Goal: Task Accomplishment & Management: Complete application form

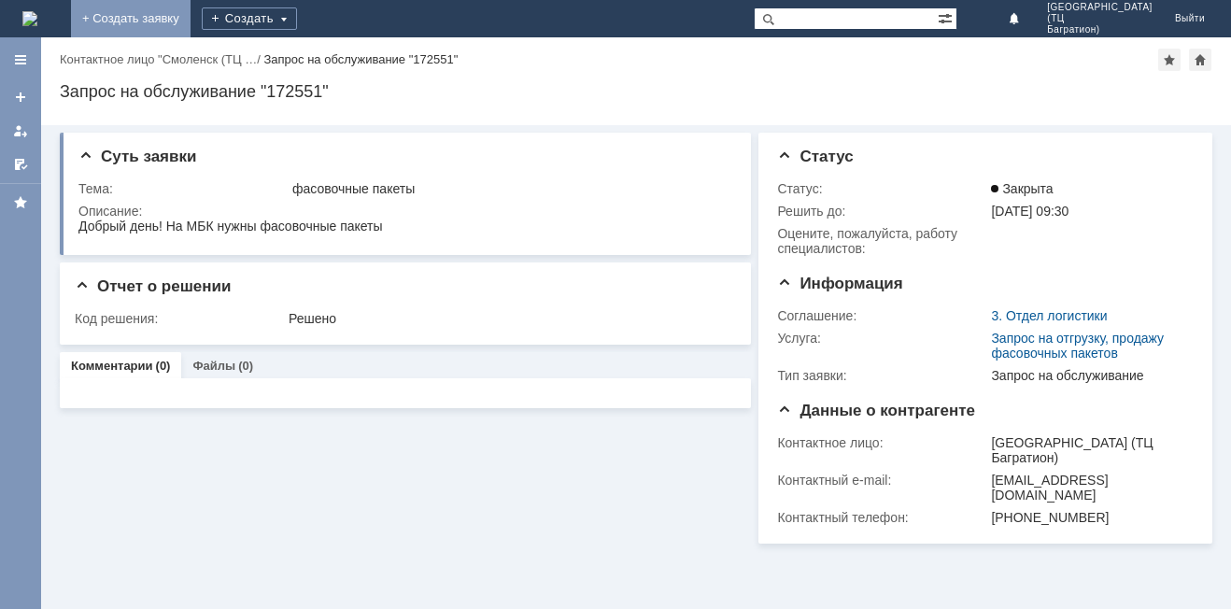
click at [190, 24] on link "+ Создать заявку" at bounding box center [131, 18] width 120 height 37
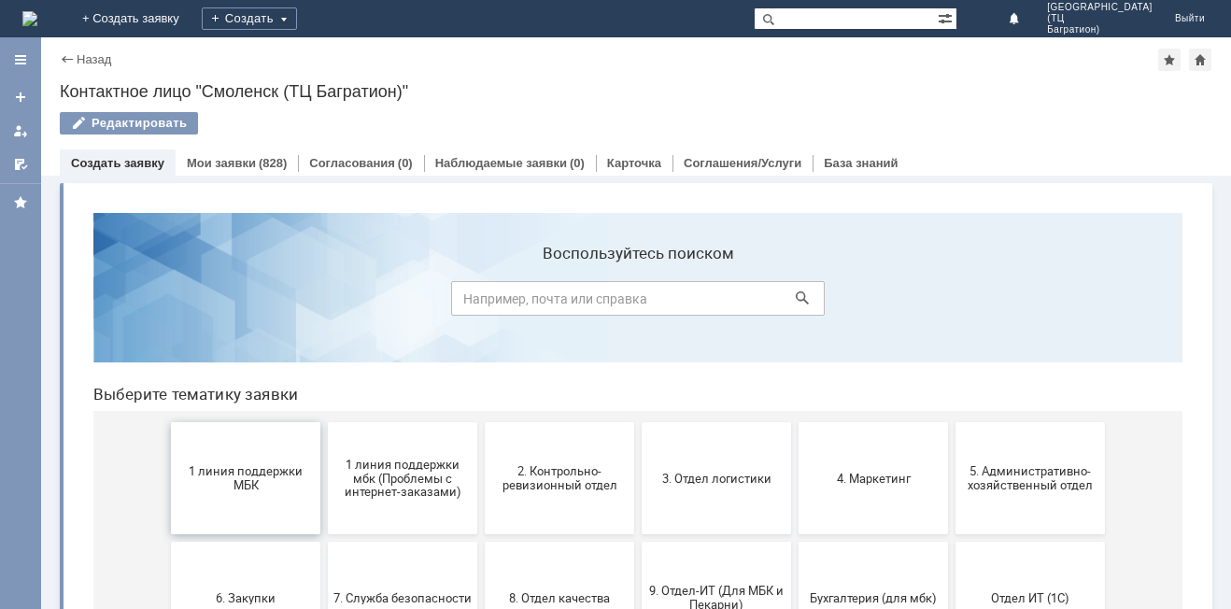
click at [237, 474] on span "1 линия поддержки МБК" at bounding box center [245, 478] width 138 height 28
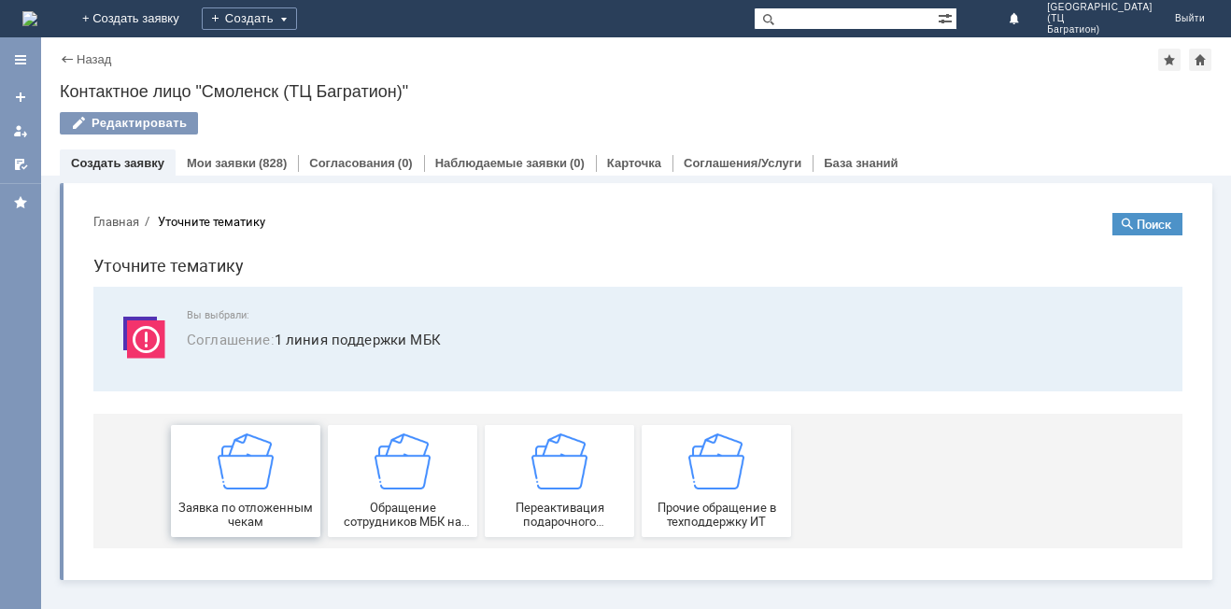
click at [237, 474] on img at bounding box center [246, 461] width 56 height 56
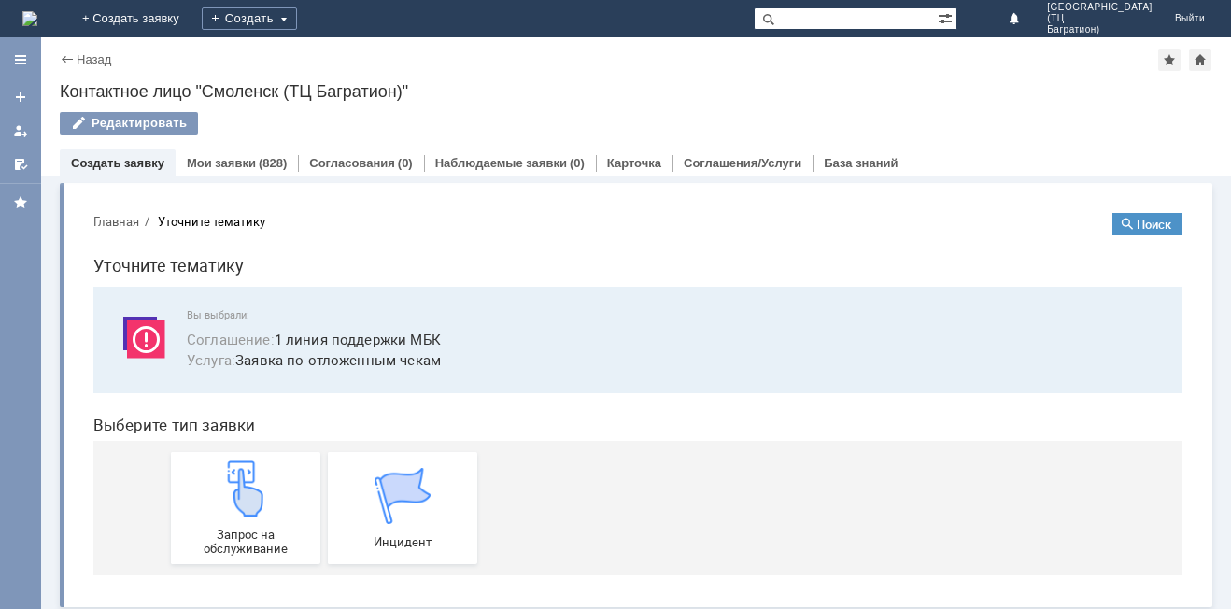
click at [237, 474] on img at bounding box center [246, 488] width 56 height 56
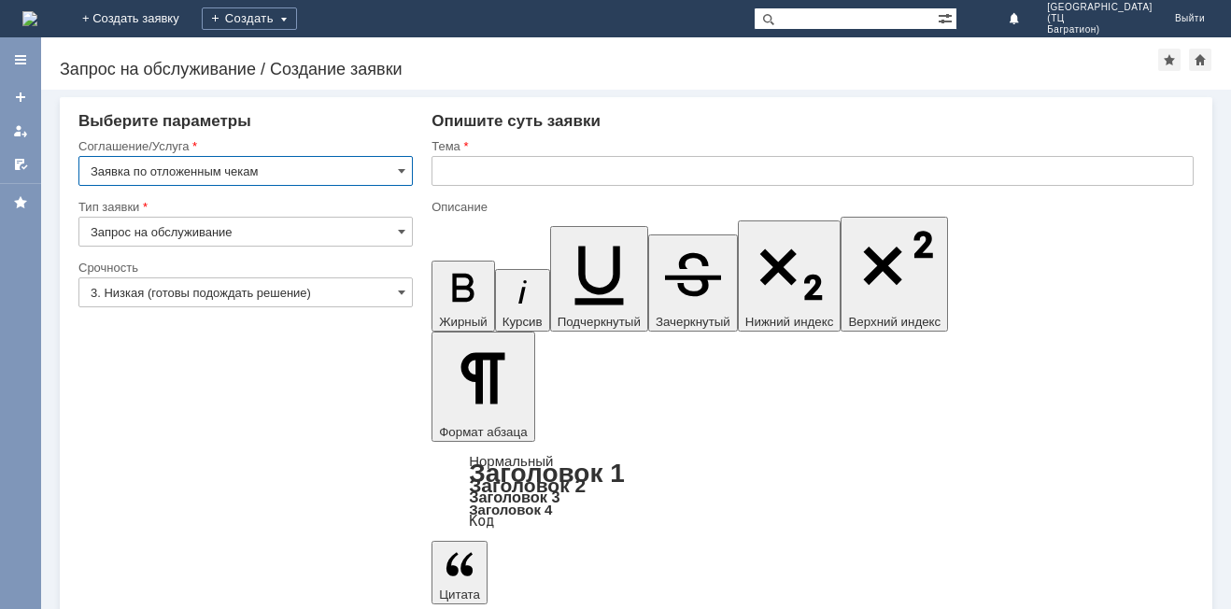
click at [393, 289] on input "3. Низкая (готовы подождать решение)" at bounding box center [245, 292] width 334 height 30
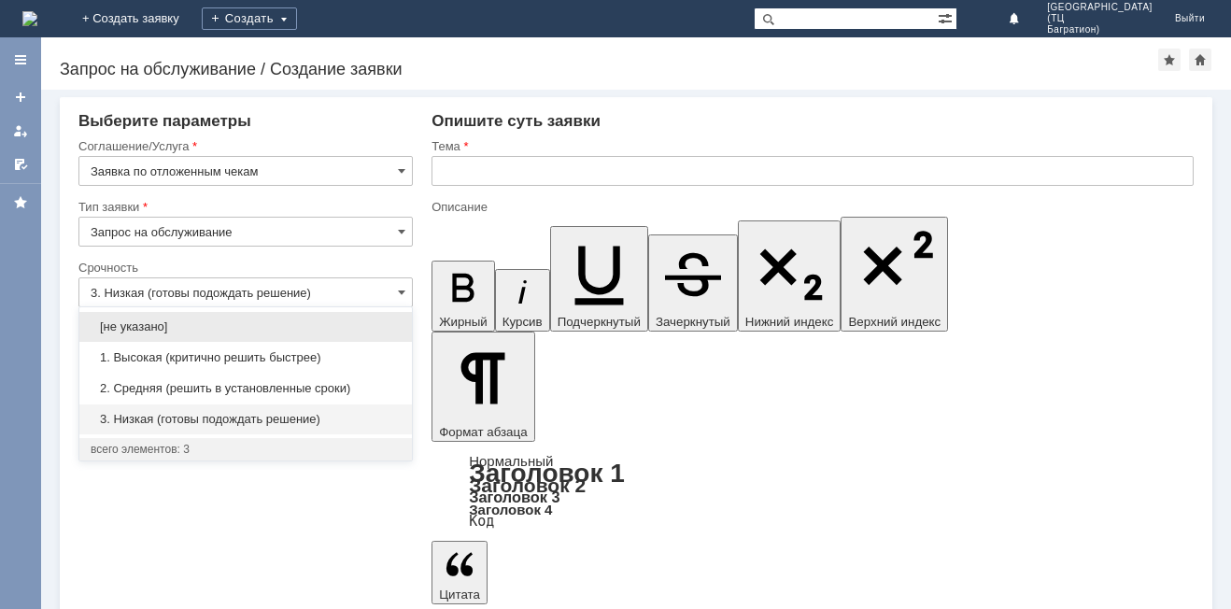
drag, startPoint x: 308, startPoint y: 357, endPoint x: 334, endPoint y: 324, distance: 41.9
click at [308, 357] on span "1. Высокая (критично решить быстрее)" at bounding box center [246, 357] width 310 height 15
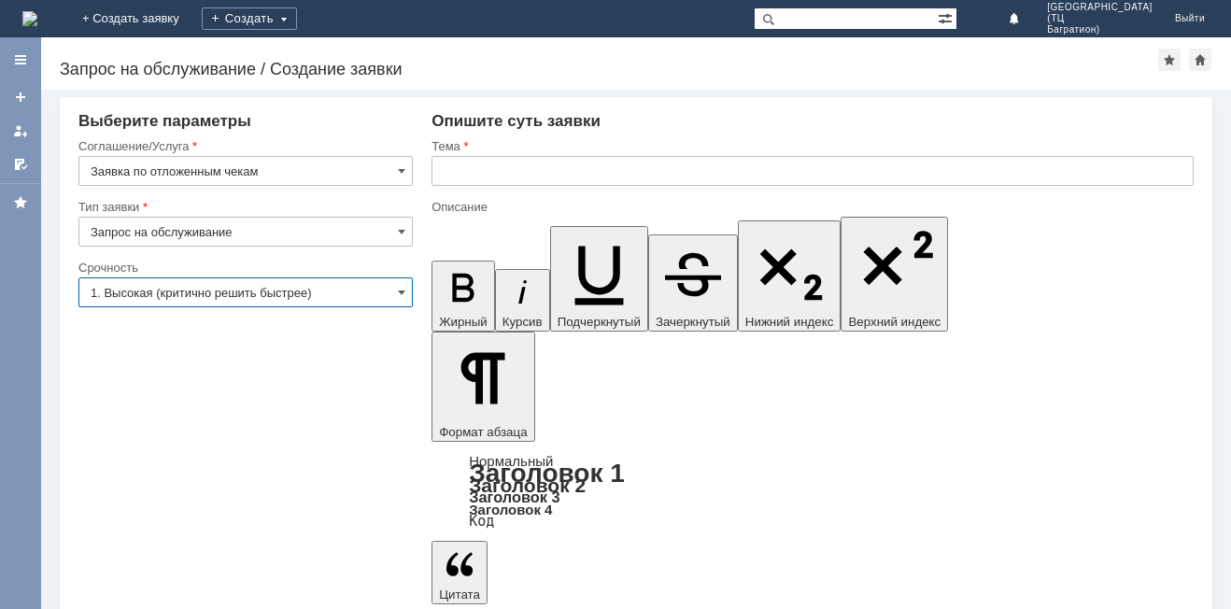
type input "1. Высокая (критично решить быстрее)"
click at [455, 178] on input "text" at bounding box center [812, 171] width 762 height 30
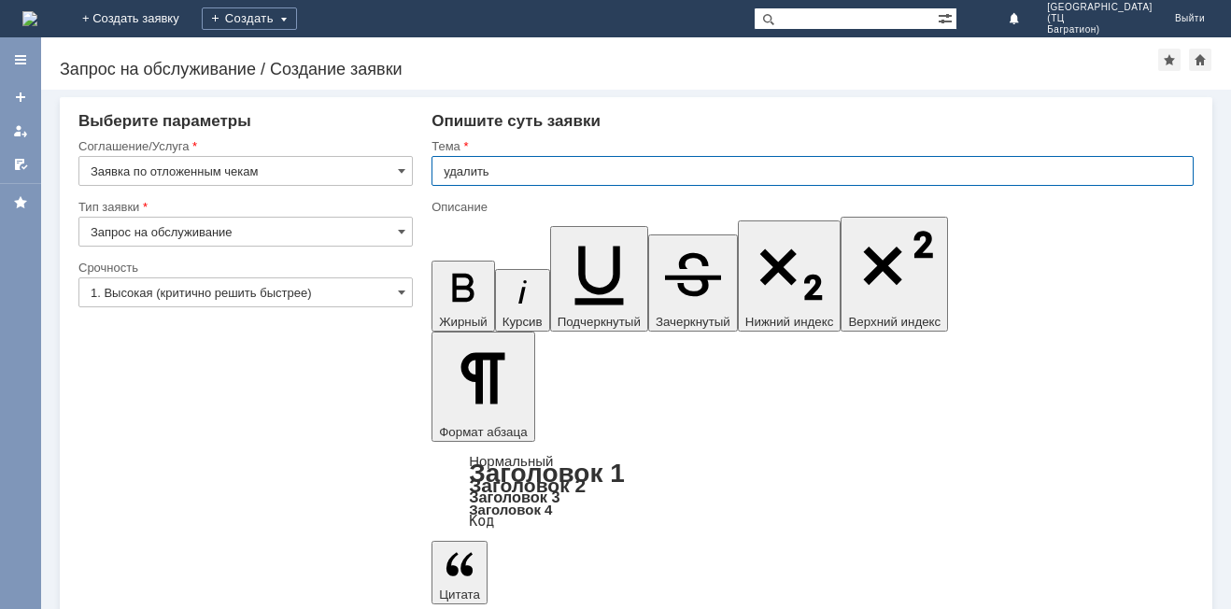
type input "удалить"
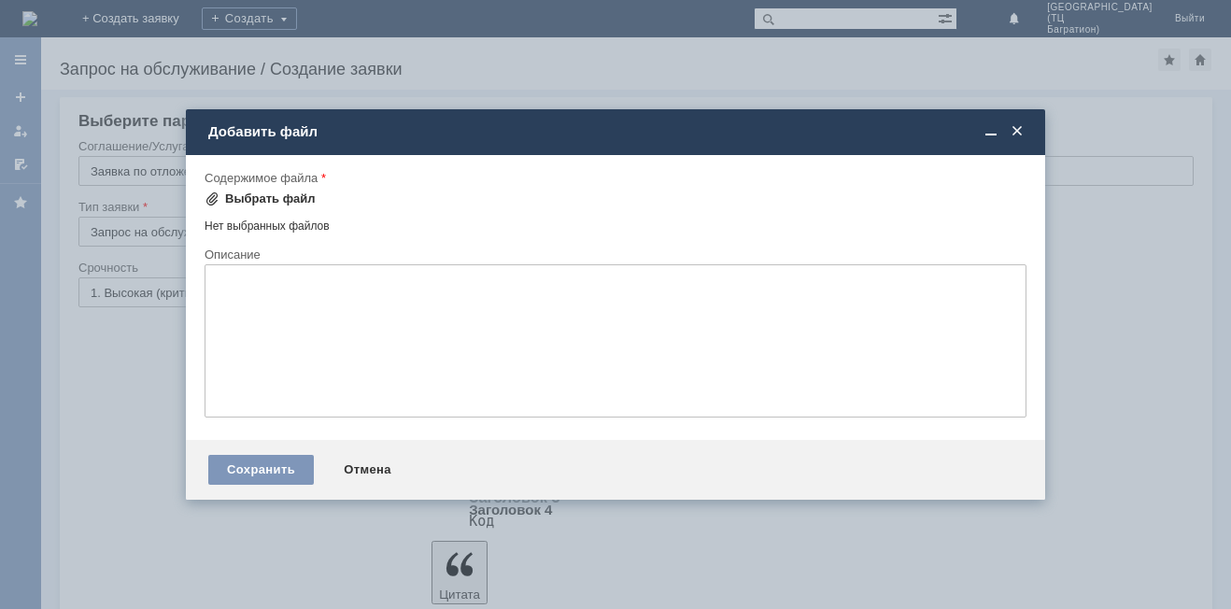
click at [222, 199] on div "Выбрать файл" at bounding box center [260, 198] width 111 height 15
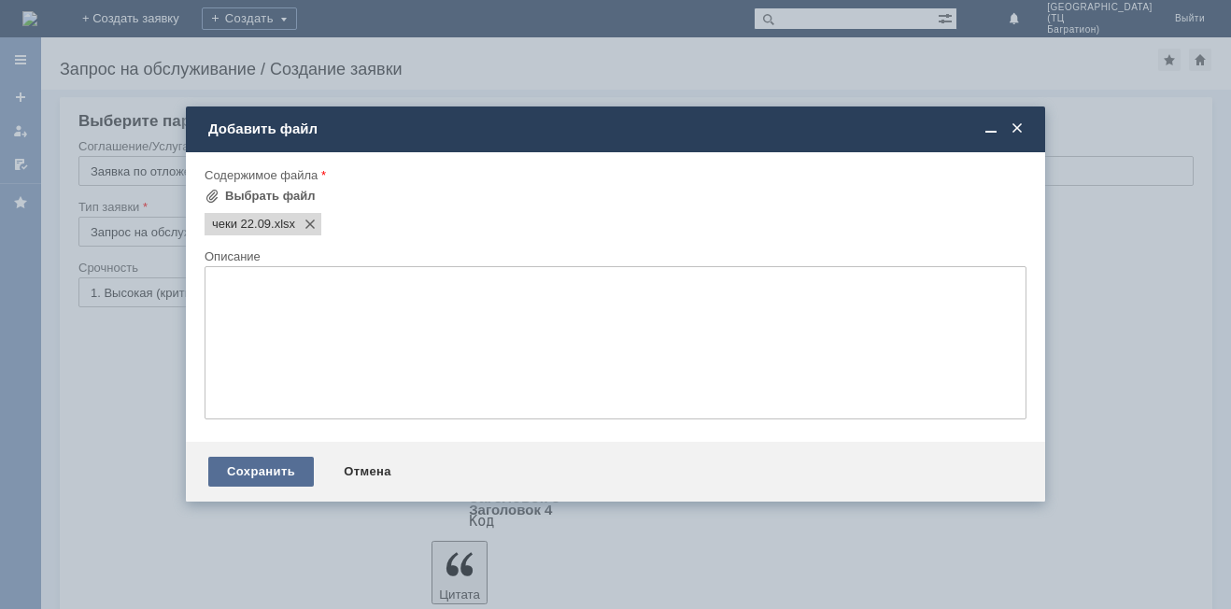
click at [269, 471] on div "Сохранить" at bounding box center [261, 472] width 106 height 30
